Goal: Information Seeking & Learning: Learn about a topic

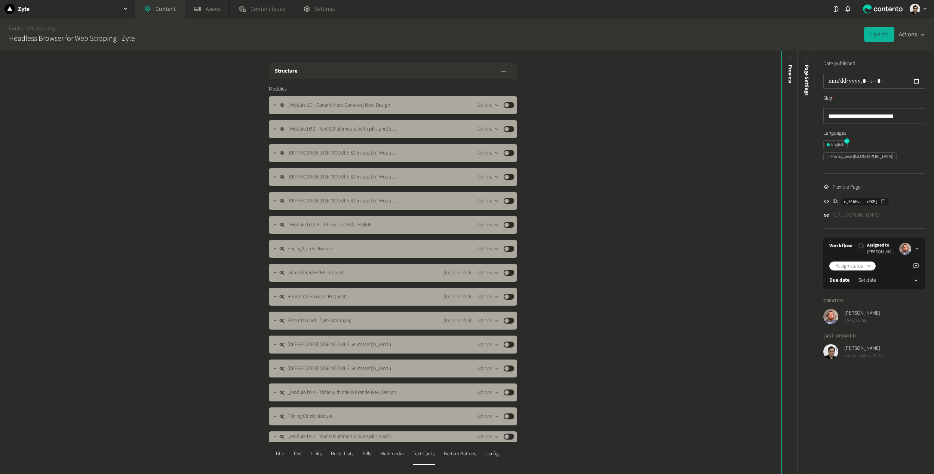
scroll to position [449, 0]
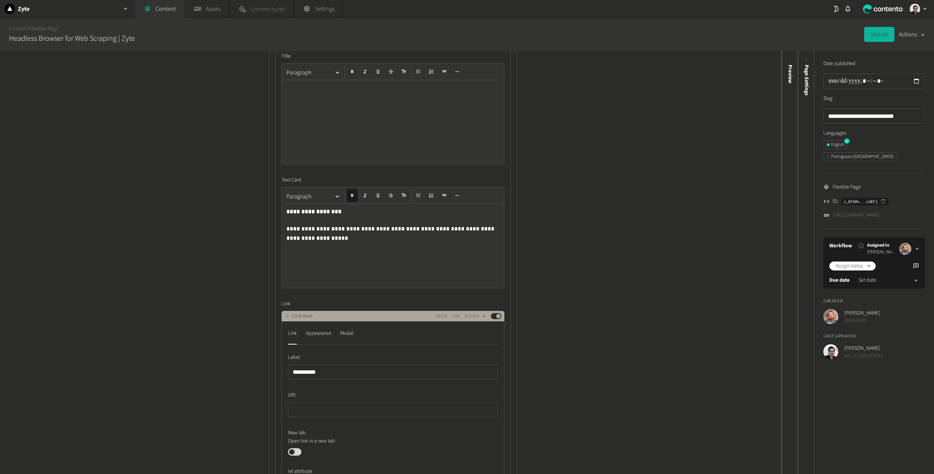
click at [272, 16] on link "Content types" at bounding box center [262, 9] width 64 height 18
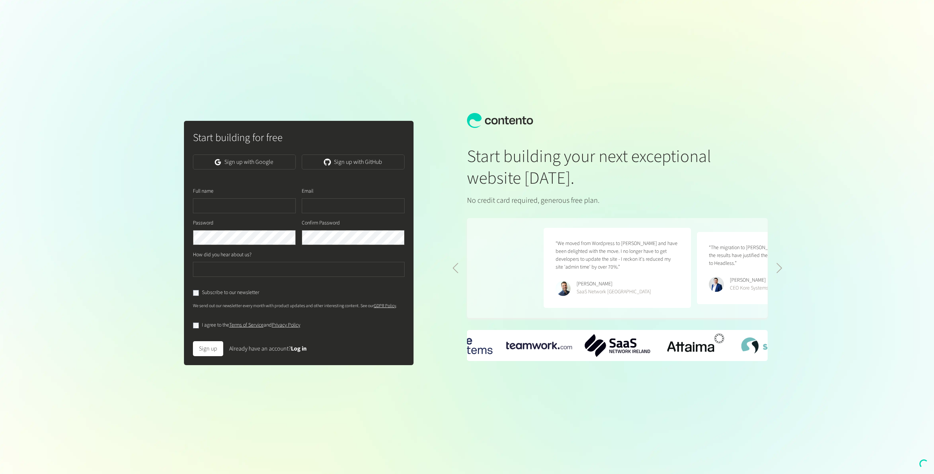
scroll to position [0, 307]
click at [241, 162] on link "Sign up with Google" at bounding box center [244, 161] width 103 height 15
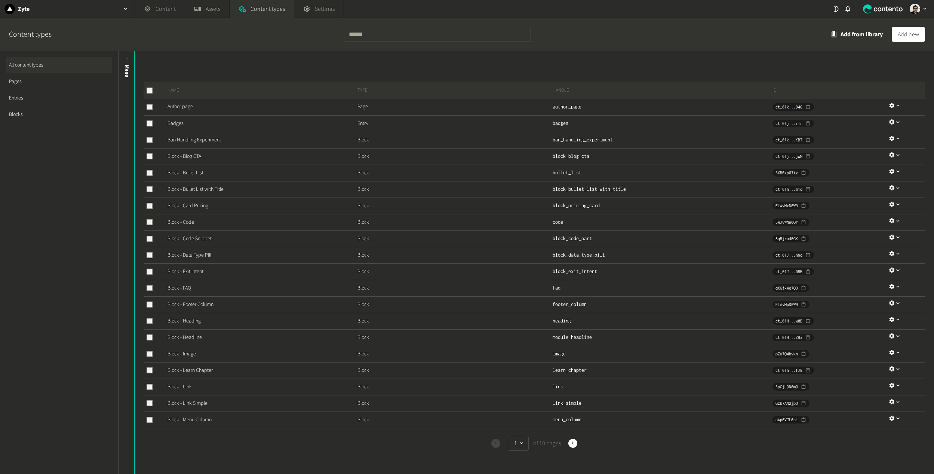
click at [44, 116] on link "Blocks" at bounding box center [59, 114] width 106 height 16
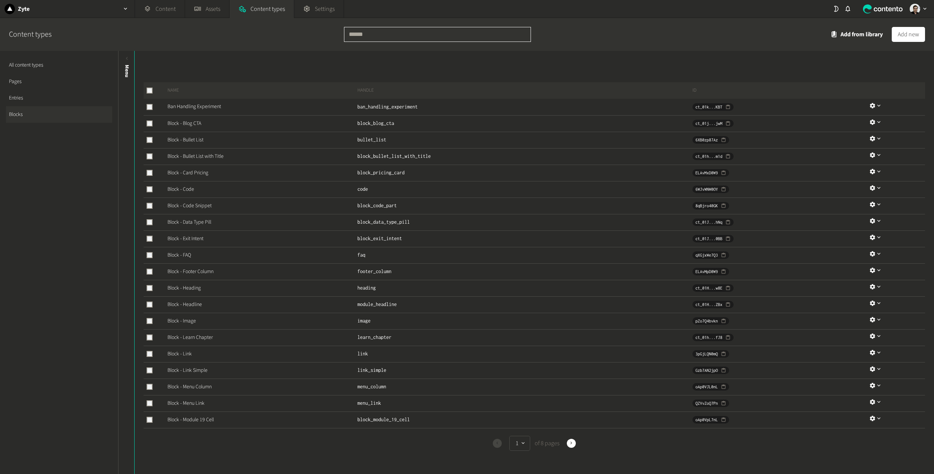
click at [427, 34] on input "text" at bounding box center [437, 34] width 187 height 15
type input "**"
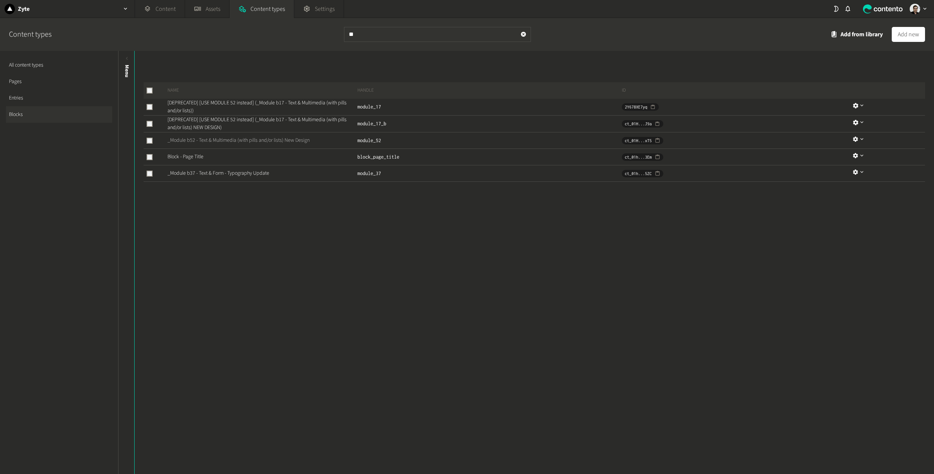
click at [208, 139] on link "_Module b52 - Text & Multimedia (with pills and/or lists) New Design" at bounding box center [238, 139] width 142 height 7
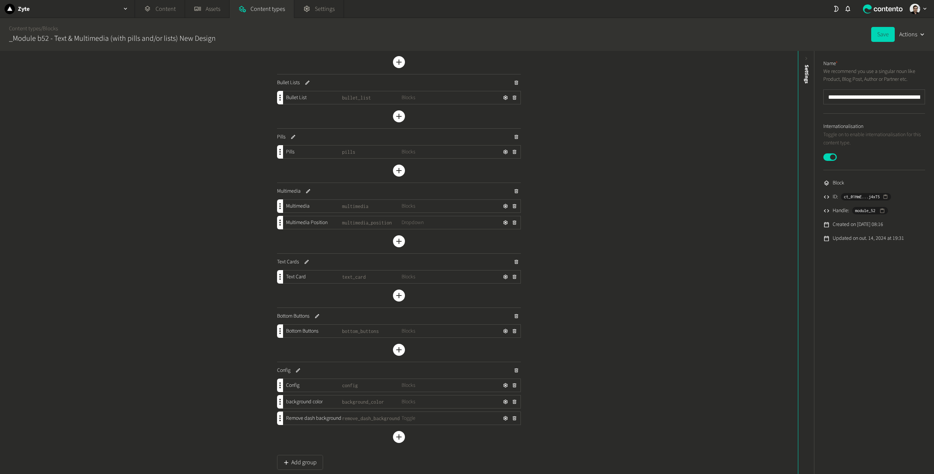
scroll to position [243, 0]
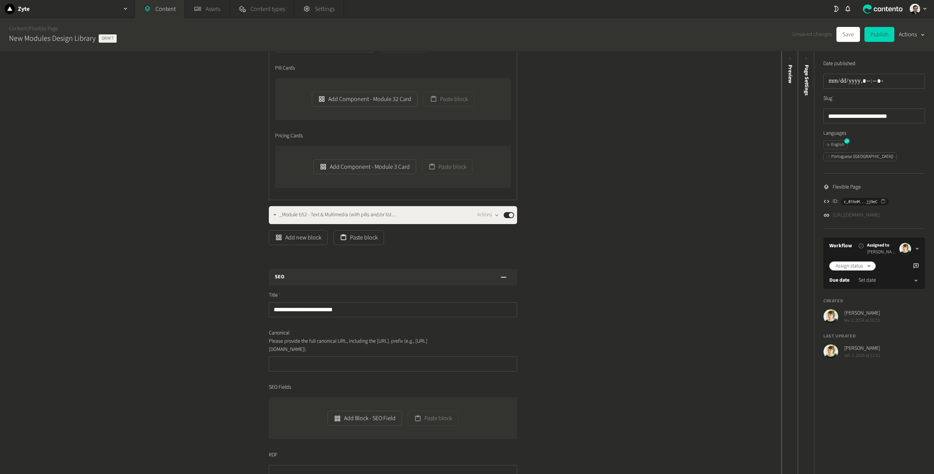
scroll to position [1458, 0]
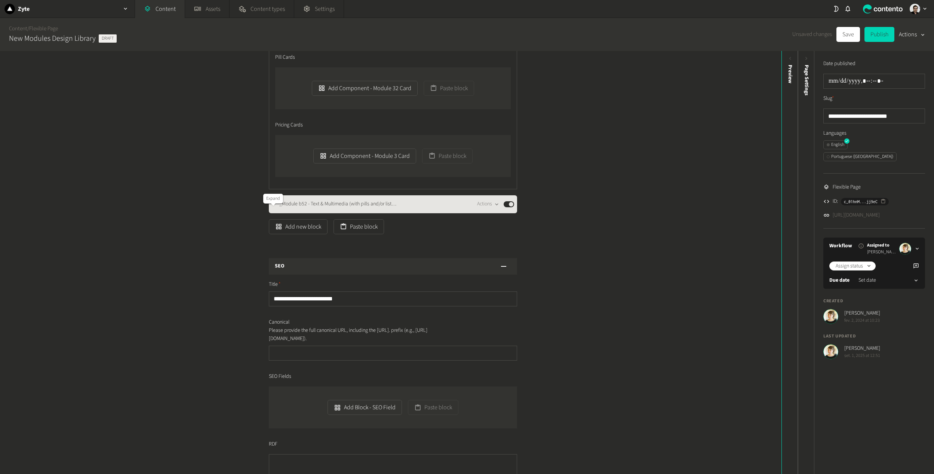
click at [273, 206] on icon "button" at bounding box center [274, 203] width 5 height 5
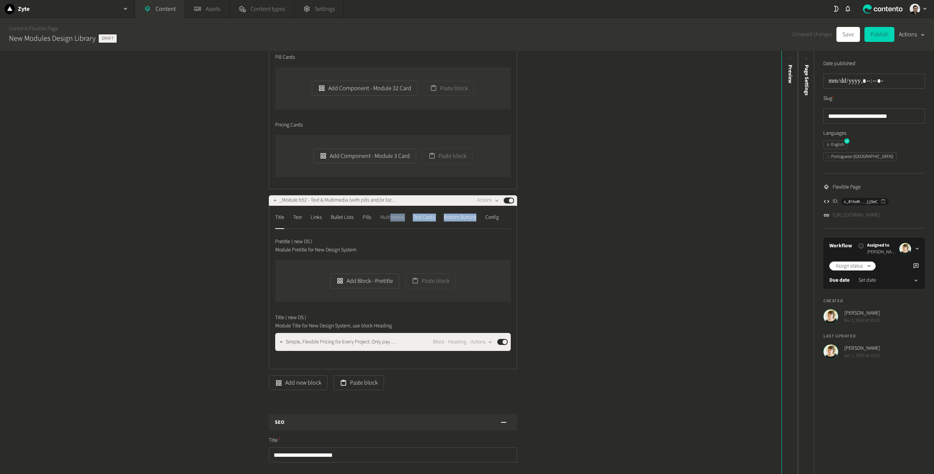
drag, startPoint x: 479, startPoint y: 221, endPoint x: 388, endPoint y: 236, distance: 91.6
click at [388, 229] on nav "Title Text Links Bullet Lists Pills Multimedia Text Cards Bottom Buttons Config" at bounding box center [393, 220] width 236 height 17
click at [390, 224] on div "Multimedia" at bounding box center [392, 218] width 24 height 12
